Goal: Go to known website: Access a specific website the user already knows

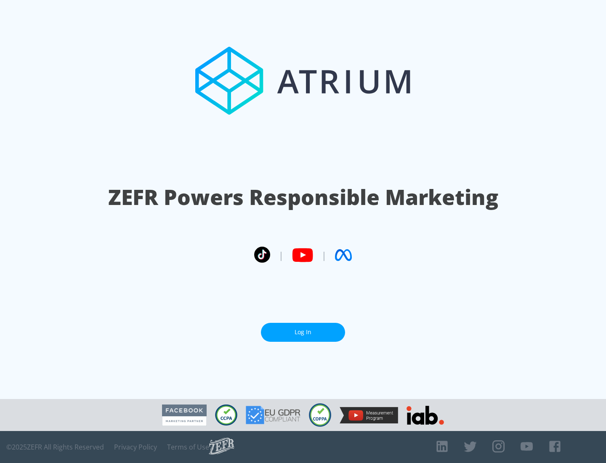
click at [303, 332] on link "Log In" at bounding box center [303, 332] width 84 height 19
